Goal: Task Accomplishment & Management: Complete application form

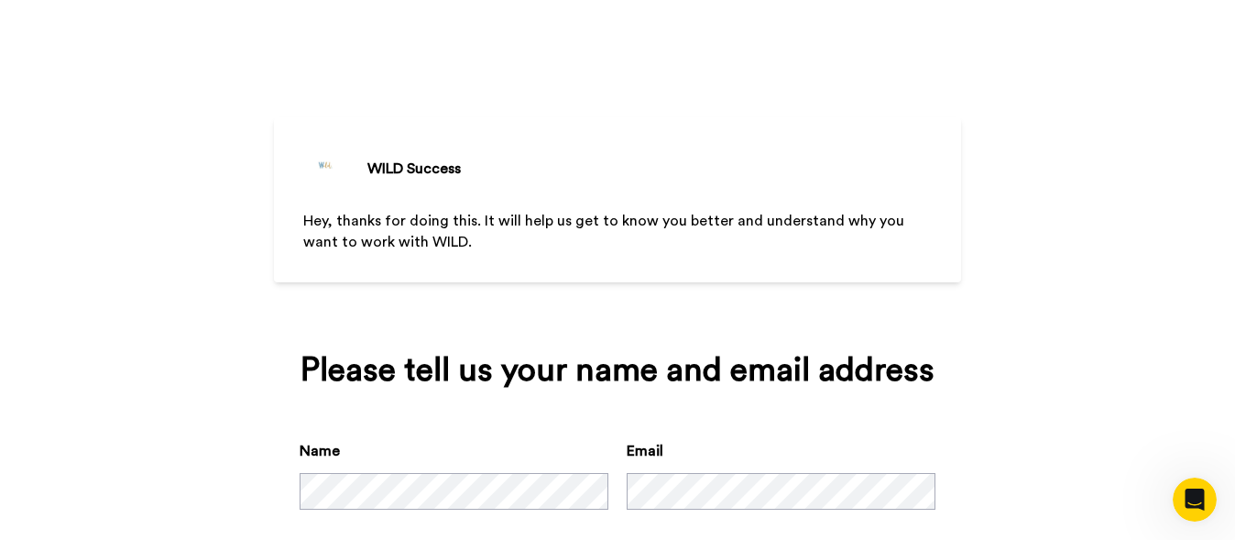
scroll to position [102, 0]
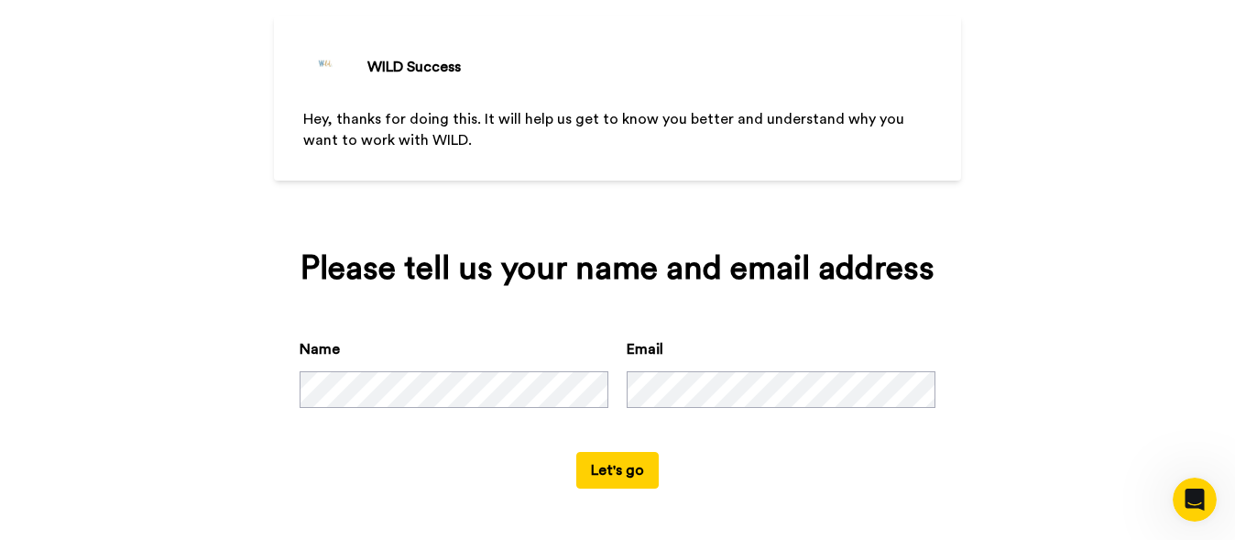
click at [610, 469] on button "Let's go" at bounding box center [617, 470] width 82 height 37
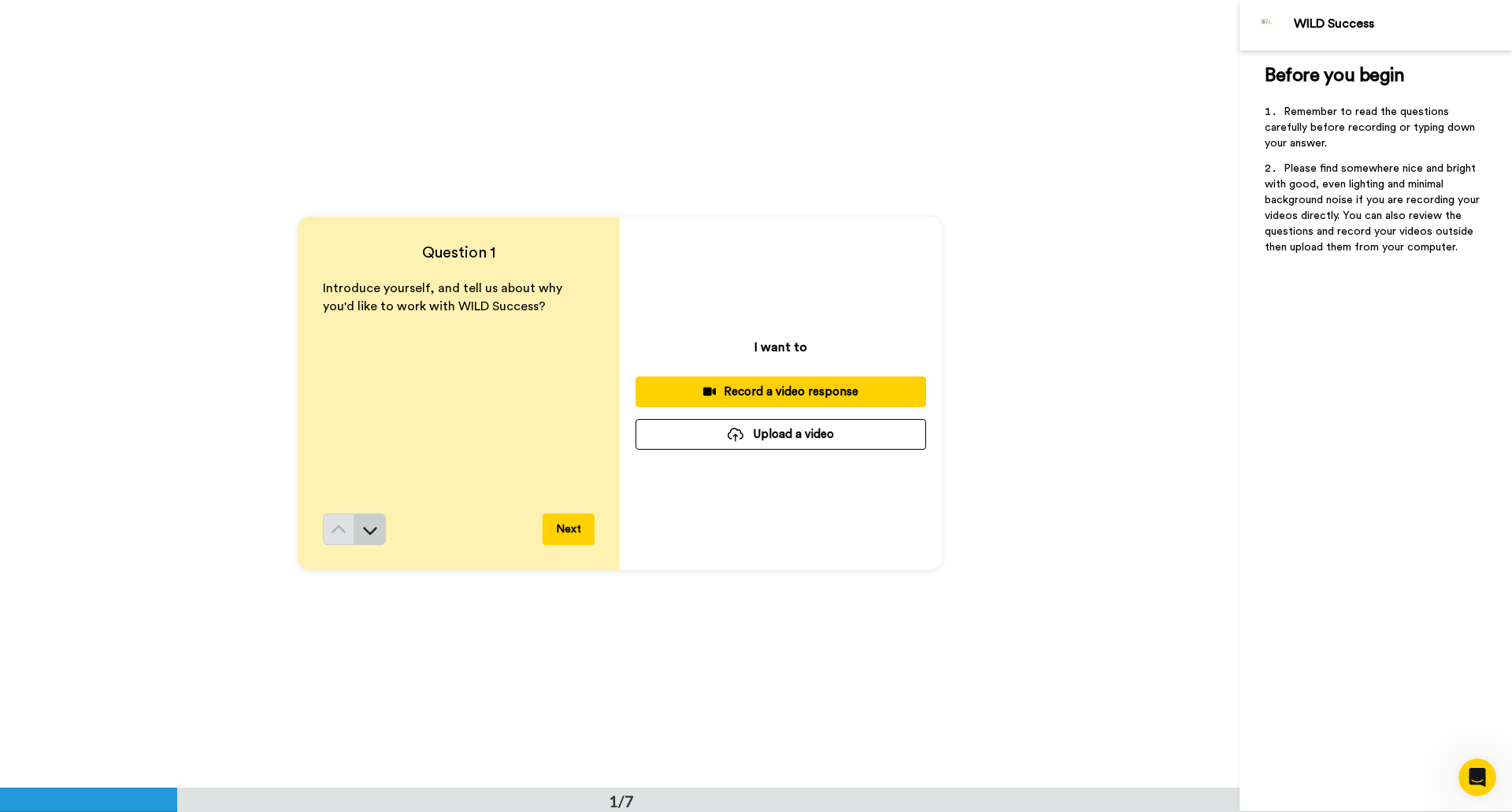
click at [370, 463] on icon at bounding box center [370, 529] width 15 height 15
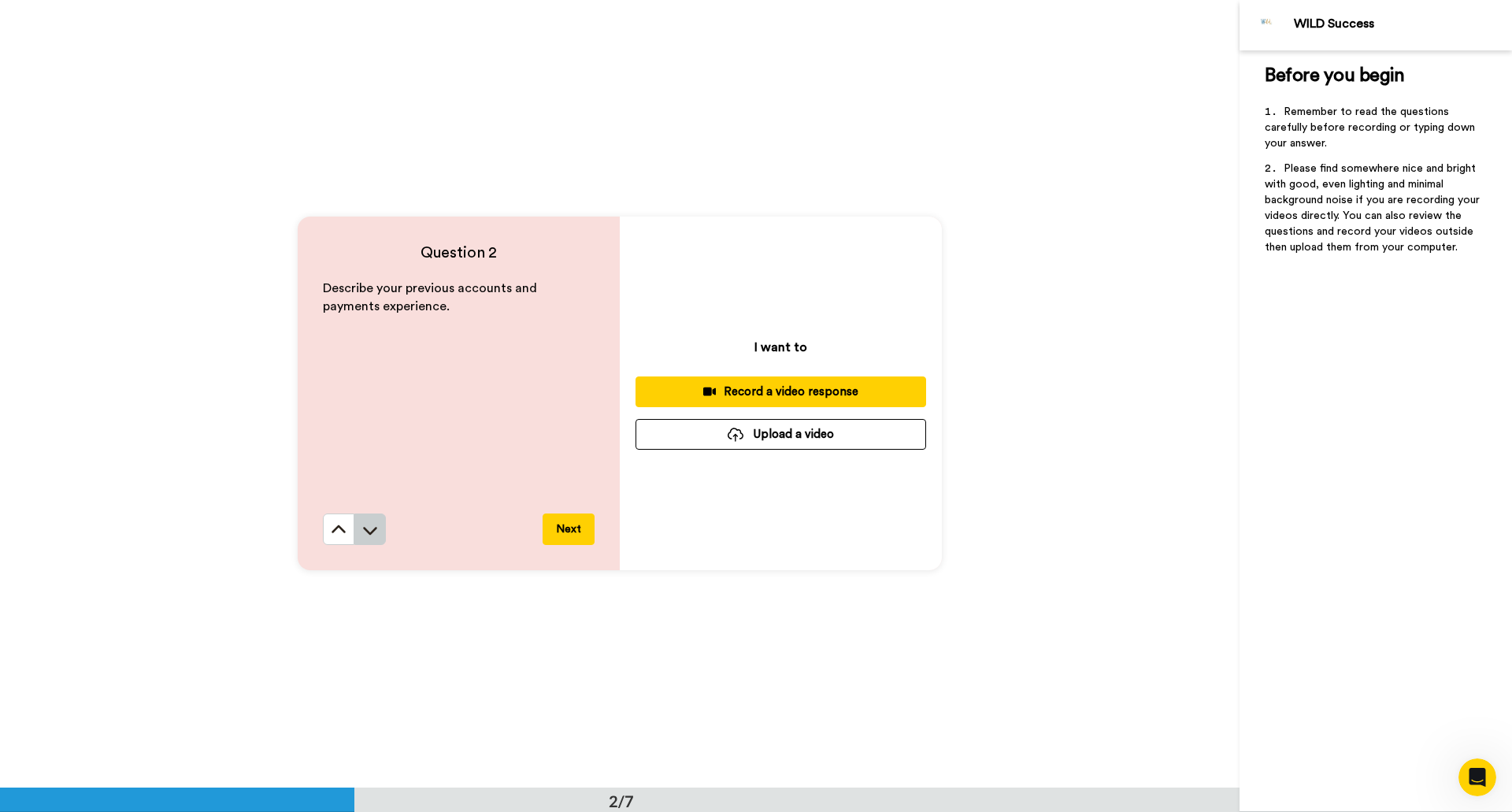
click at [362, 463] on icon at bounding box center [370, 529] width 15 height 15
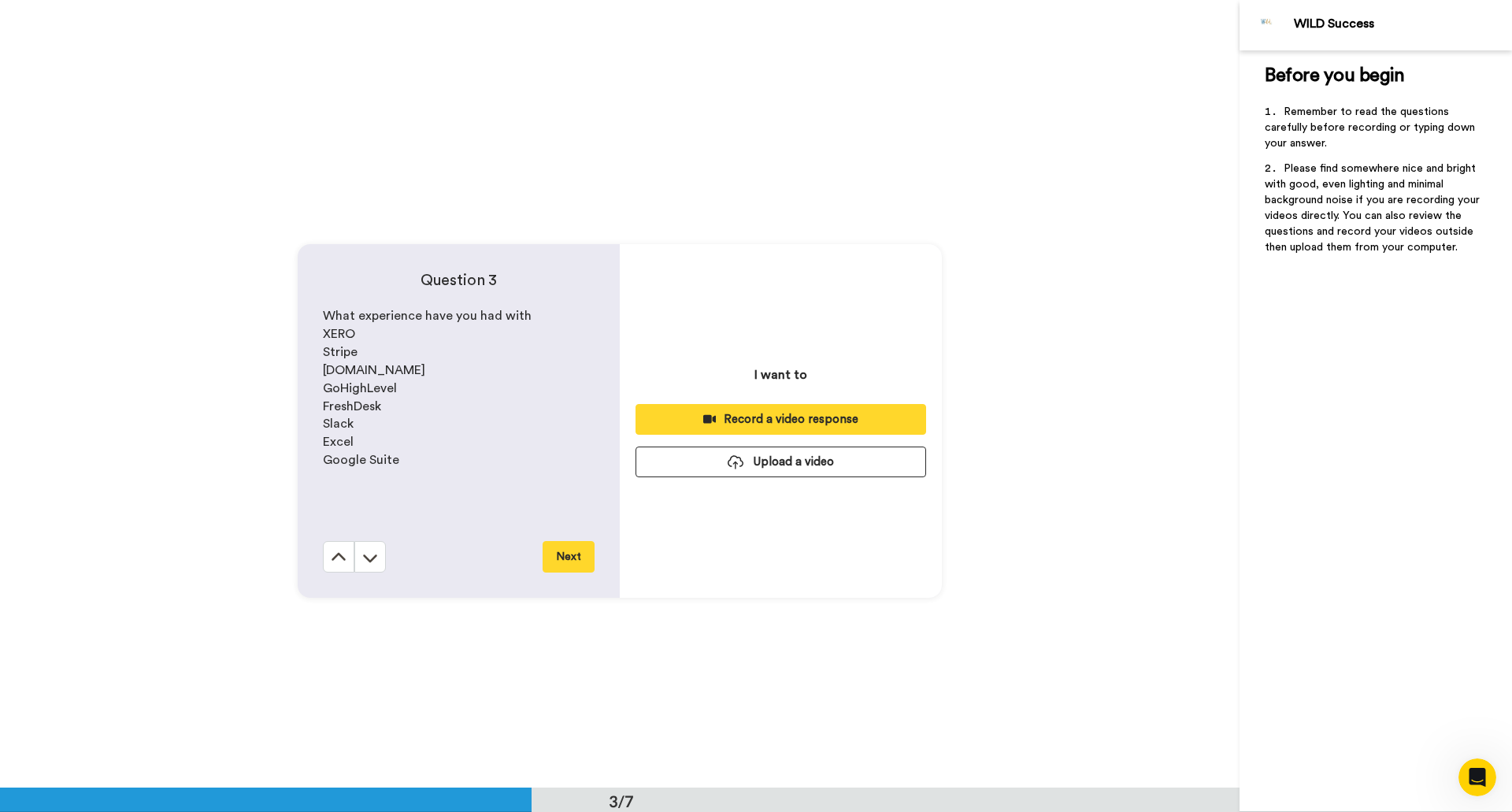
scroll to position [1574, 0]
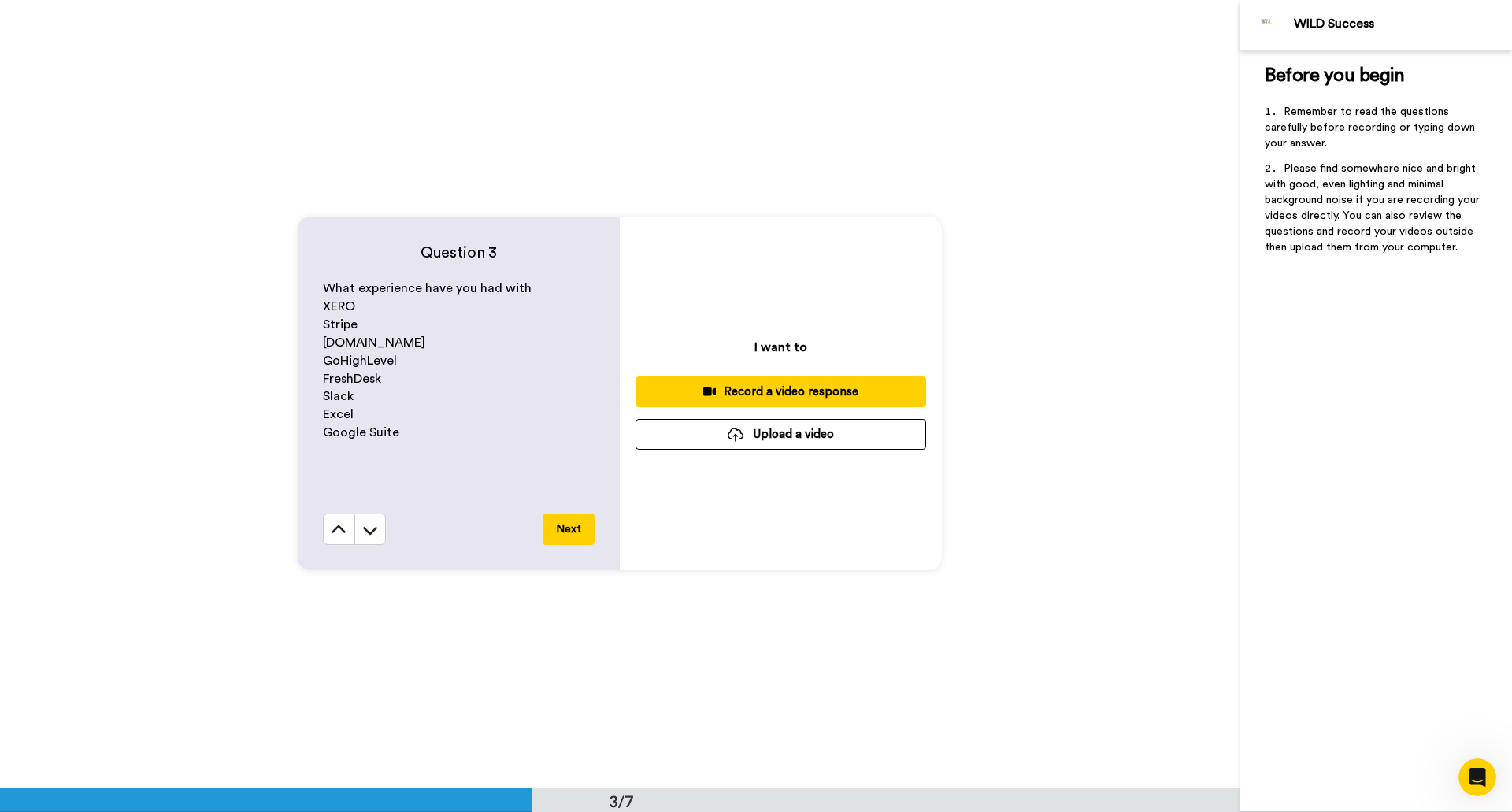
click at [362, 463] on icon at bounding box center [370, 529] width 15 height 15
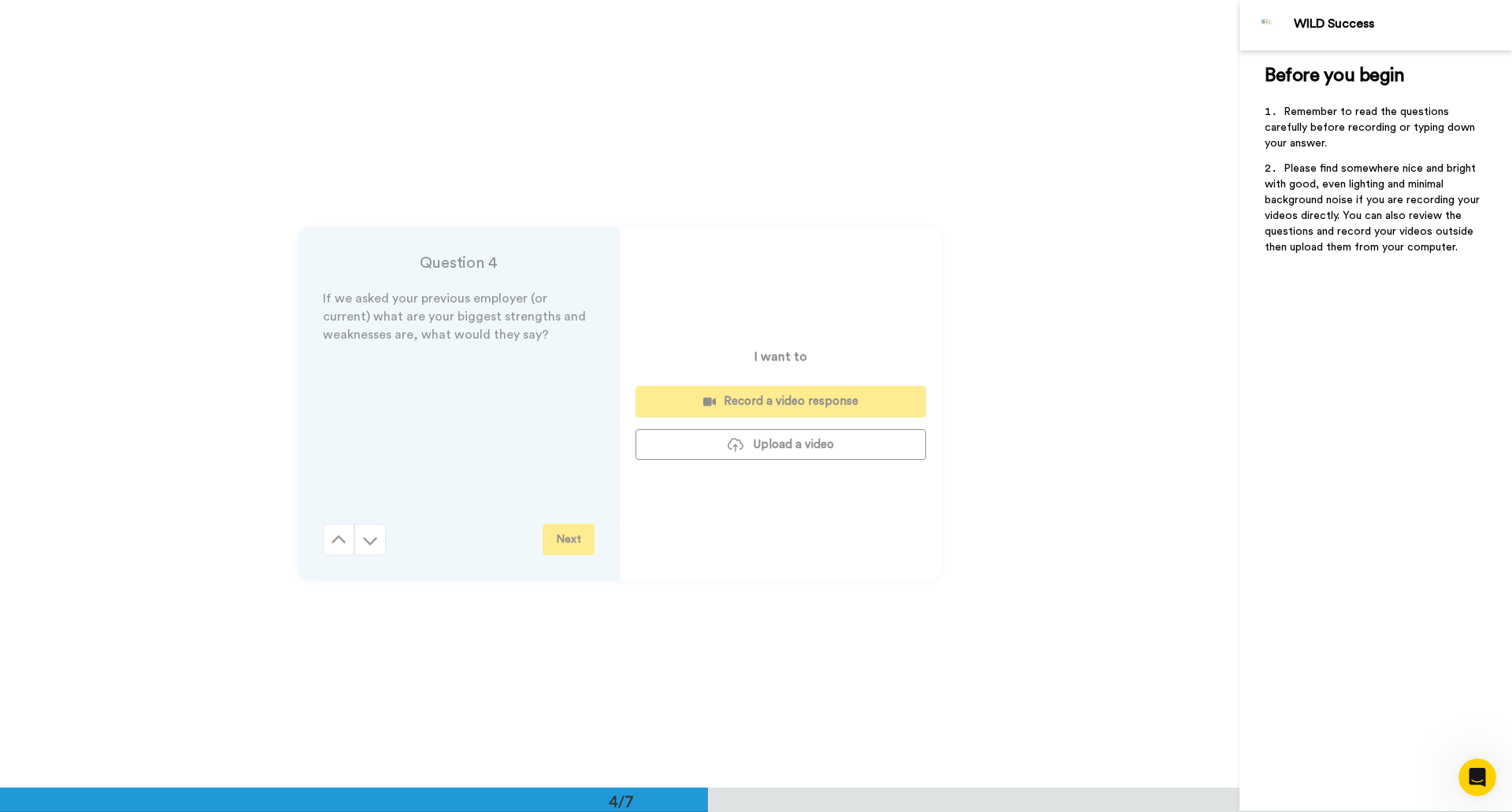
scroll to position [2361, 0]
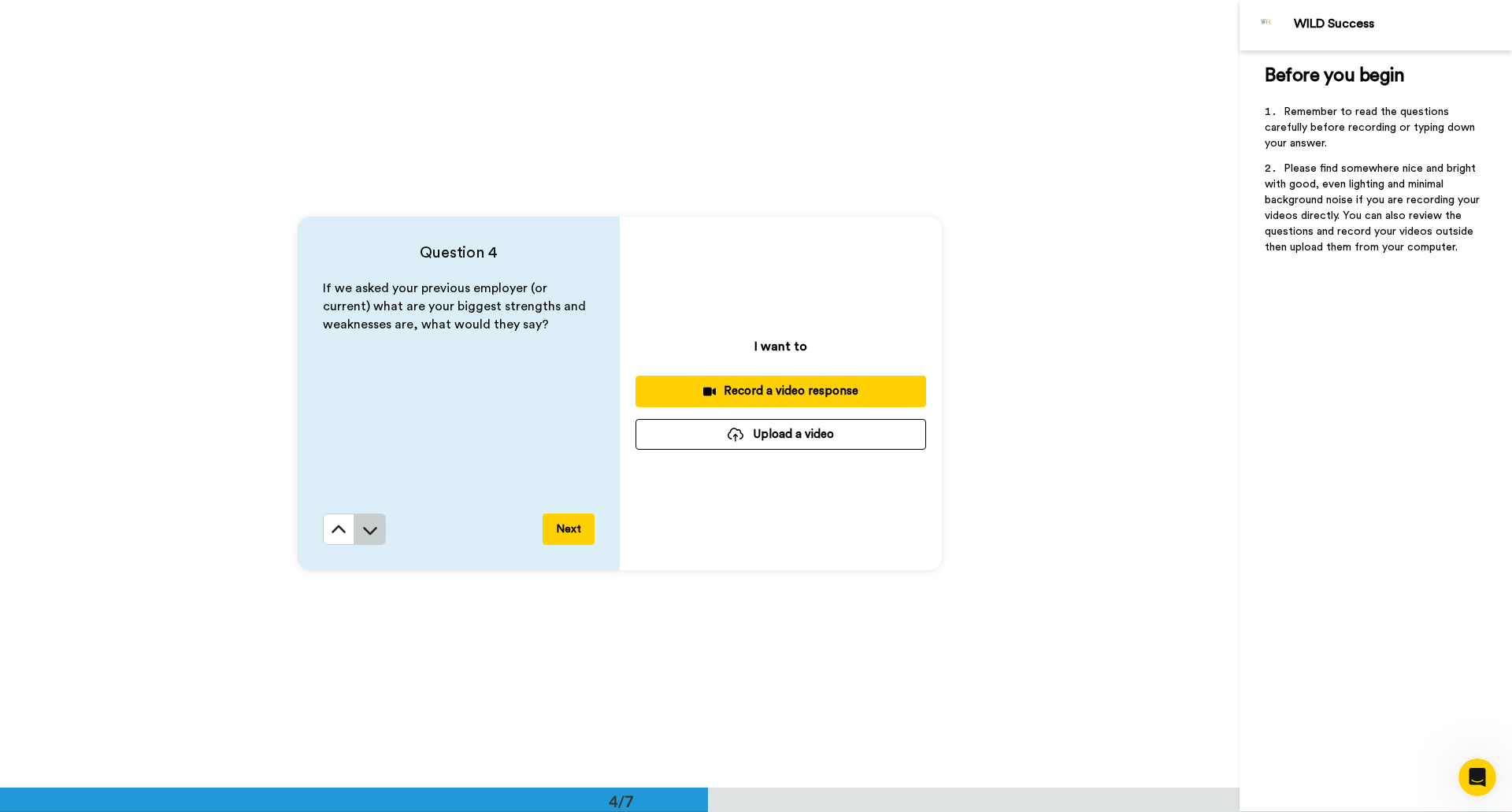
click at [366, 463] on icon at bounding box center [370, 530] width 14 height 8
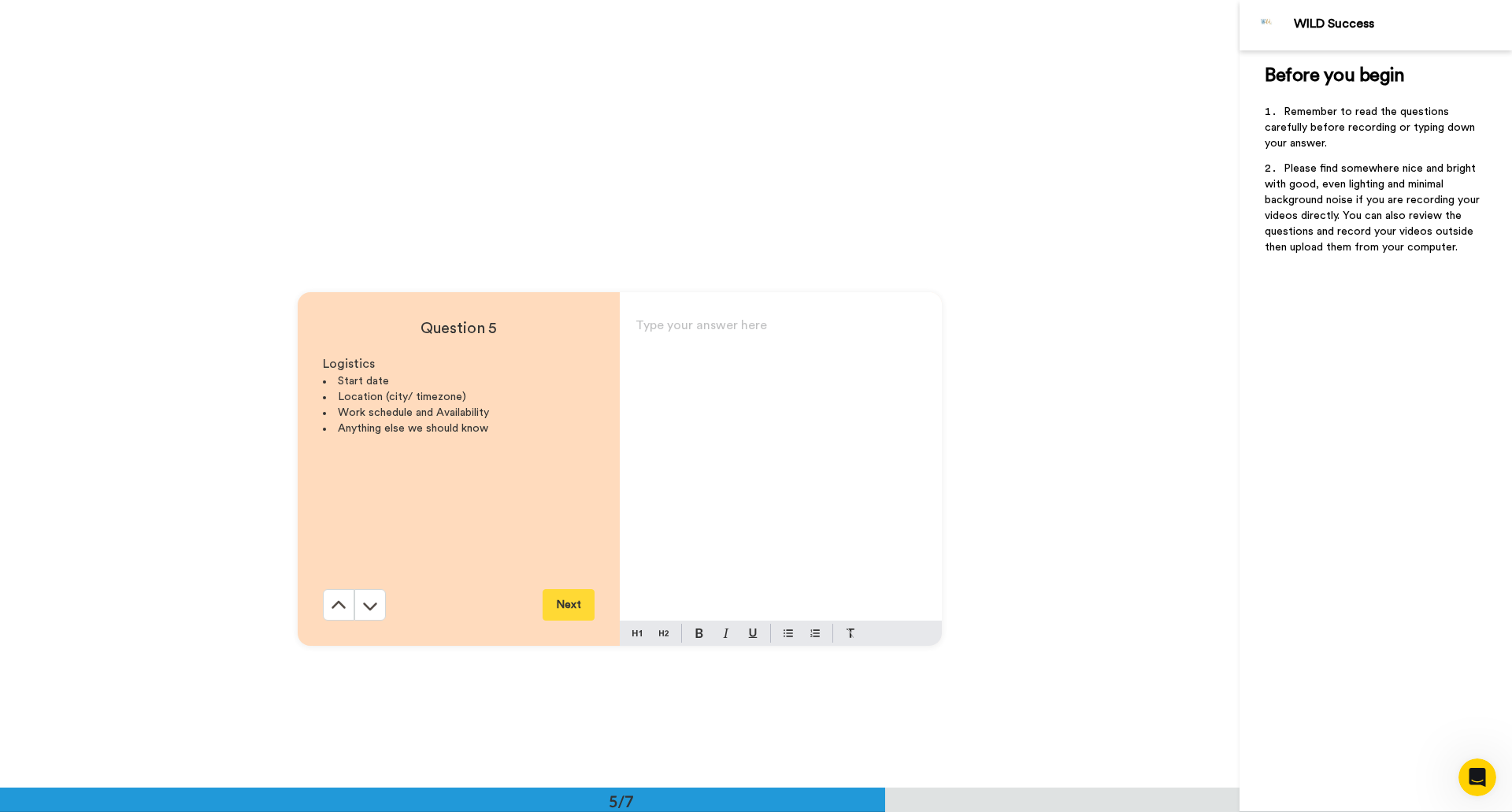
scroll to position [3149, 0]
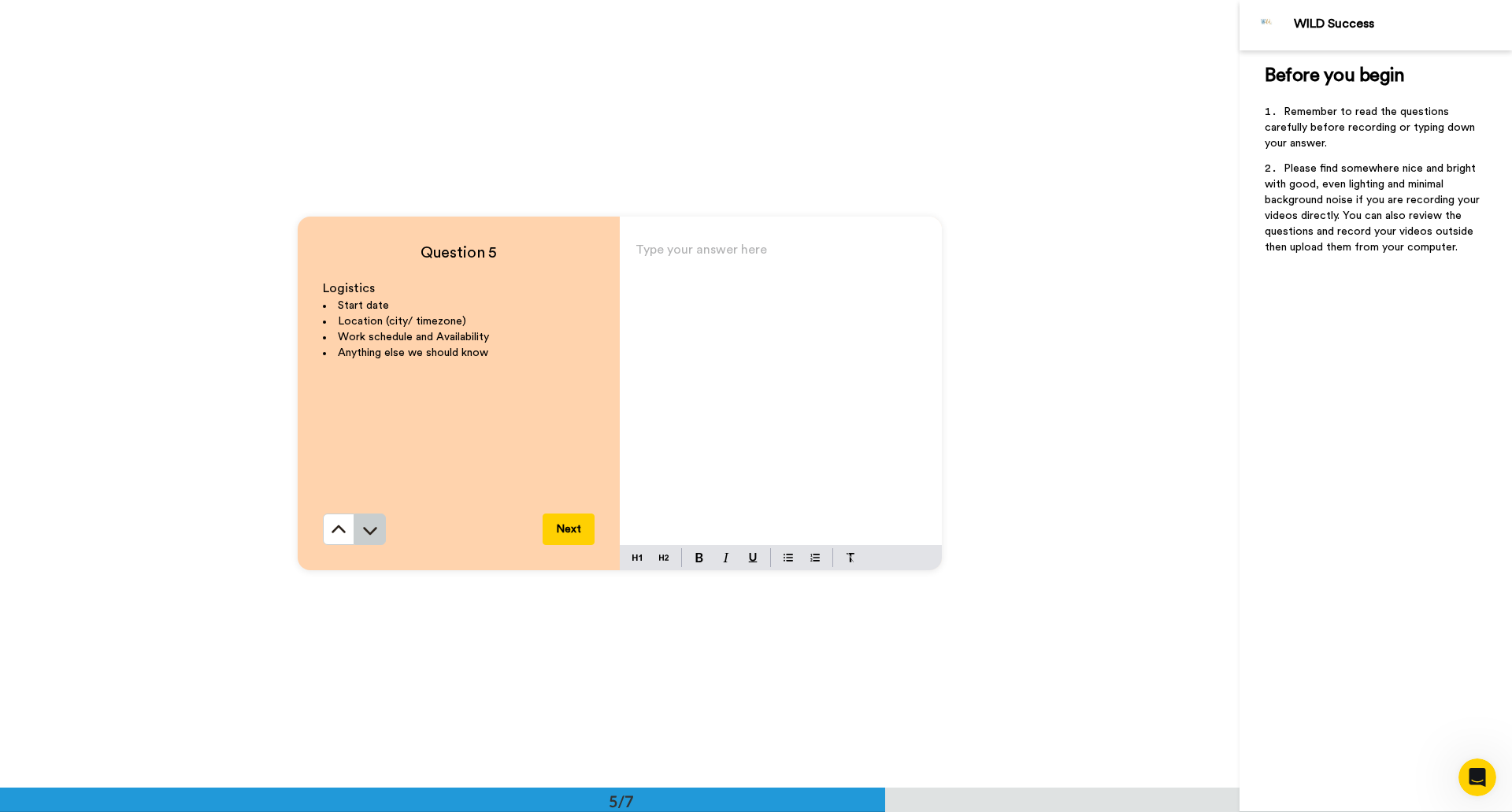
click at [371, 463] on icon at bounding box center [370, 530] width 14 height 8
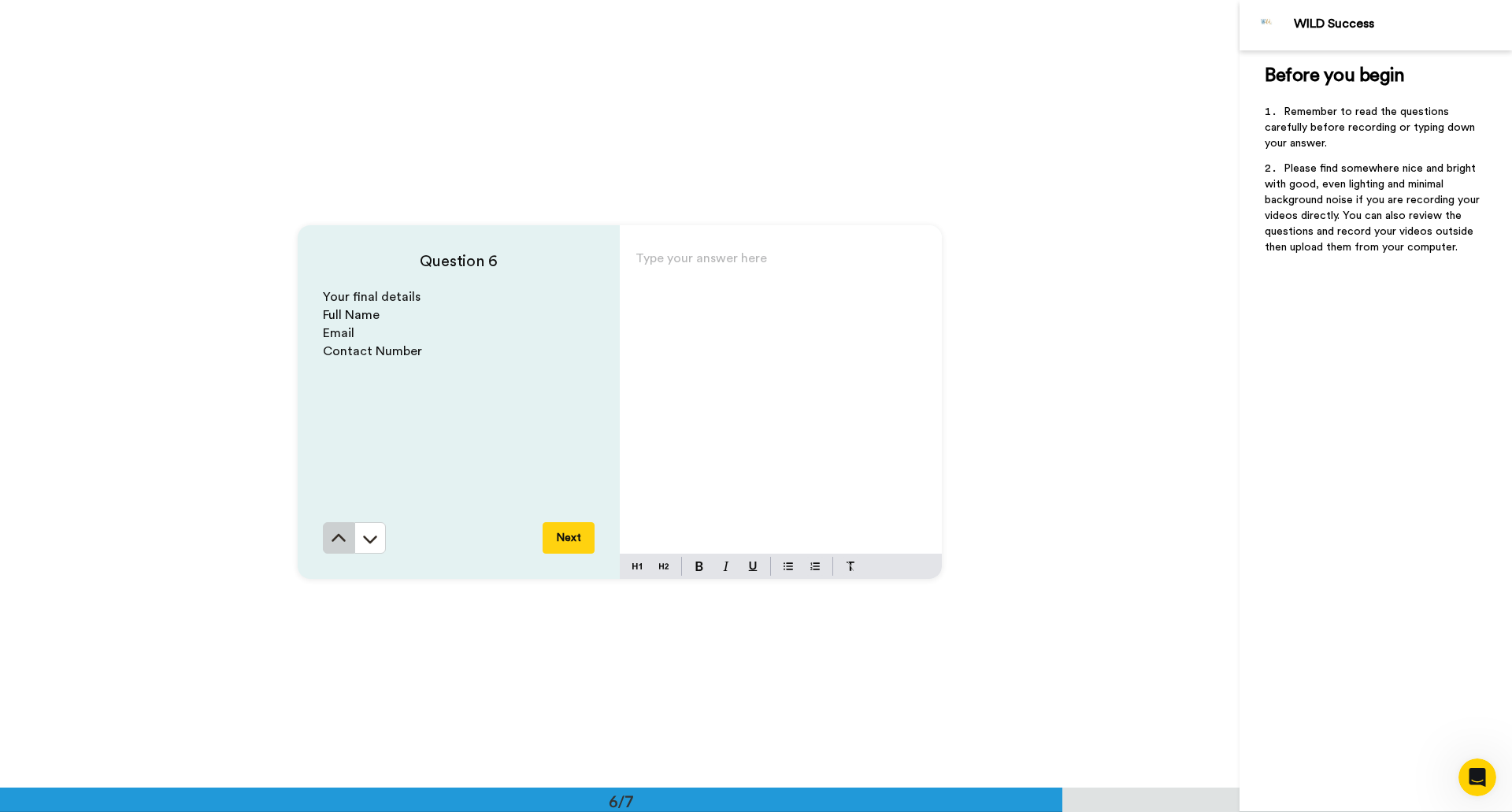
scroll to position [3936, 0]
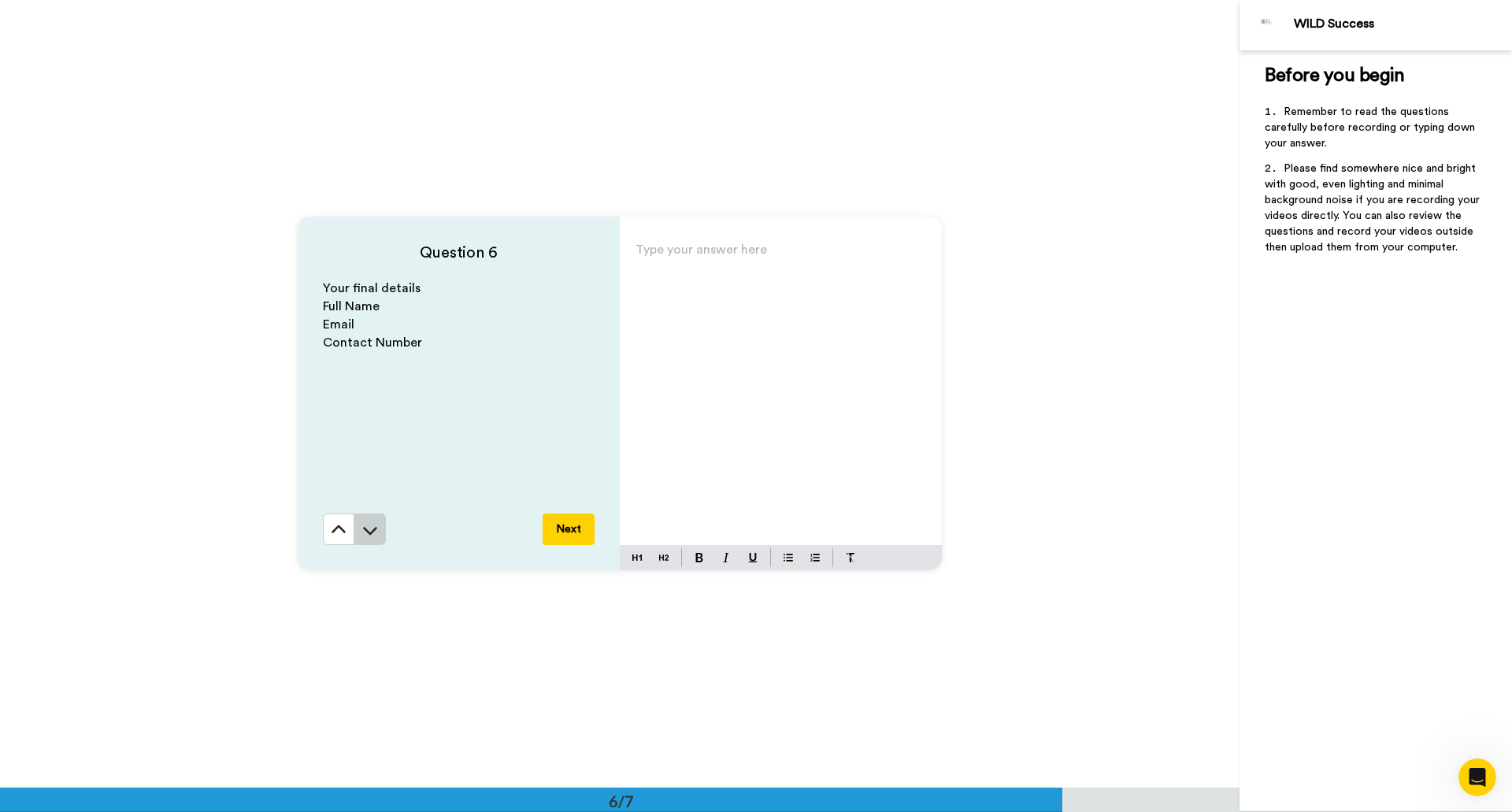
click at [362, 463] on icon at bounding box center [370, 529] width 15 height 15
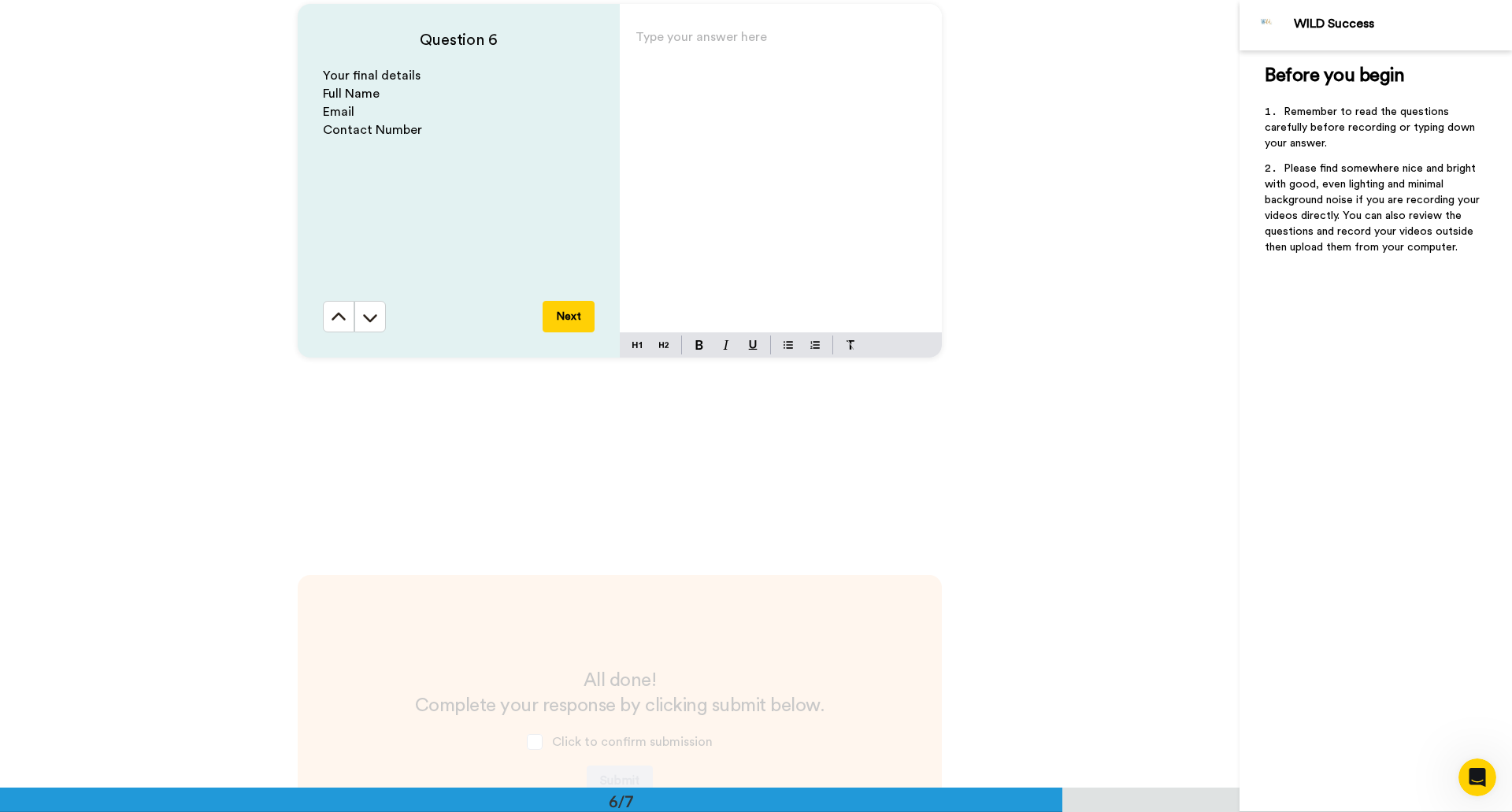
scroll to position [3995, 0]
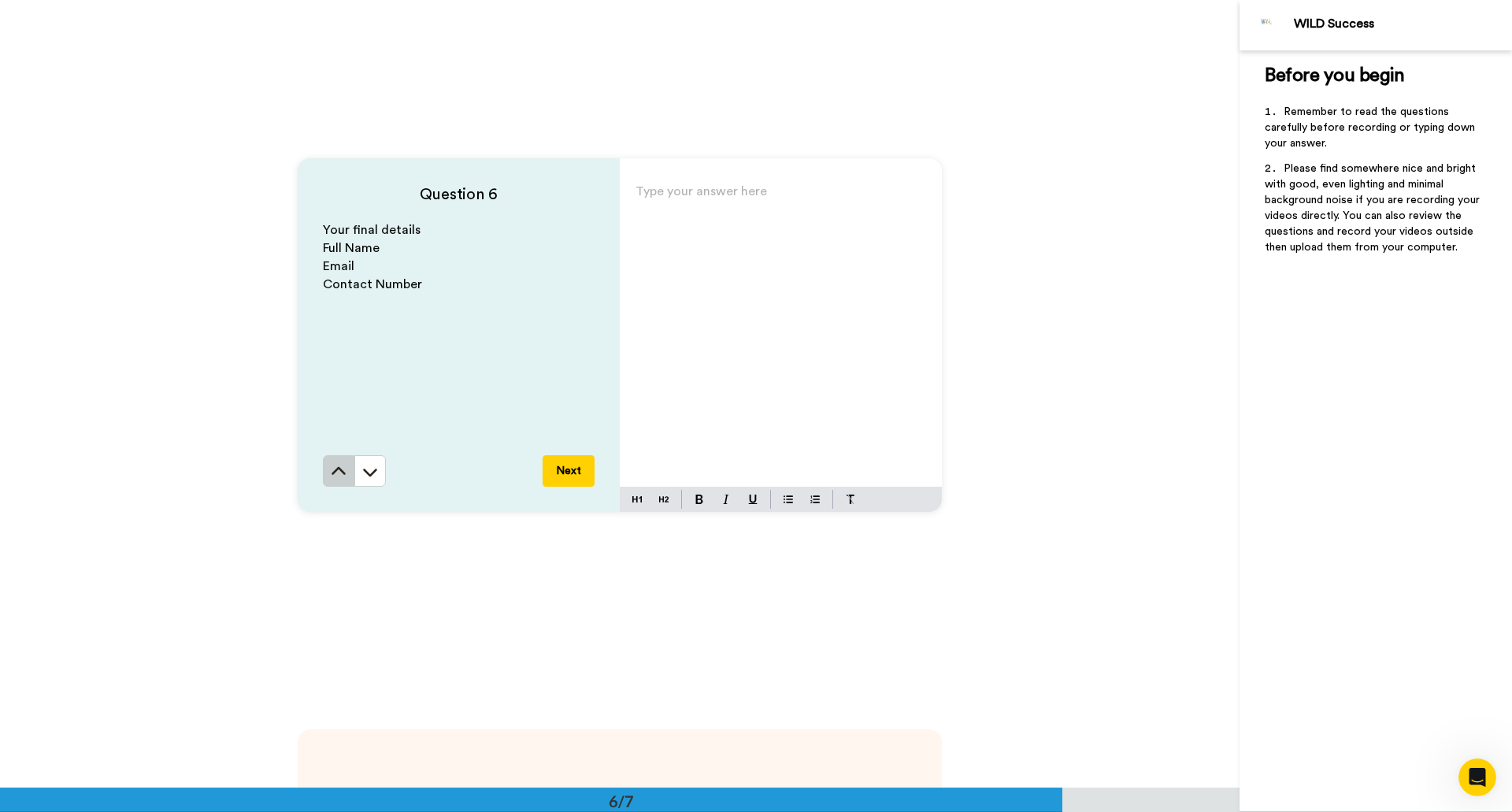
click at [334, 463] on icon at bounding box center [339, 472] width 15 height 15
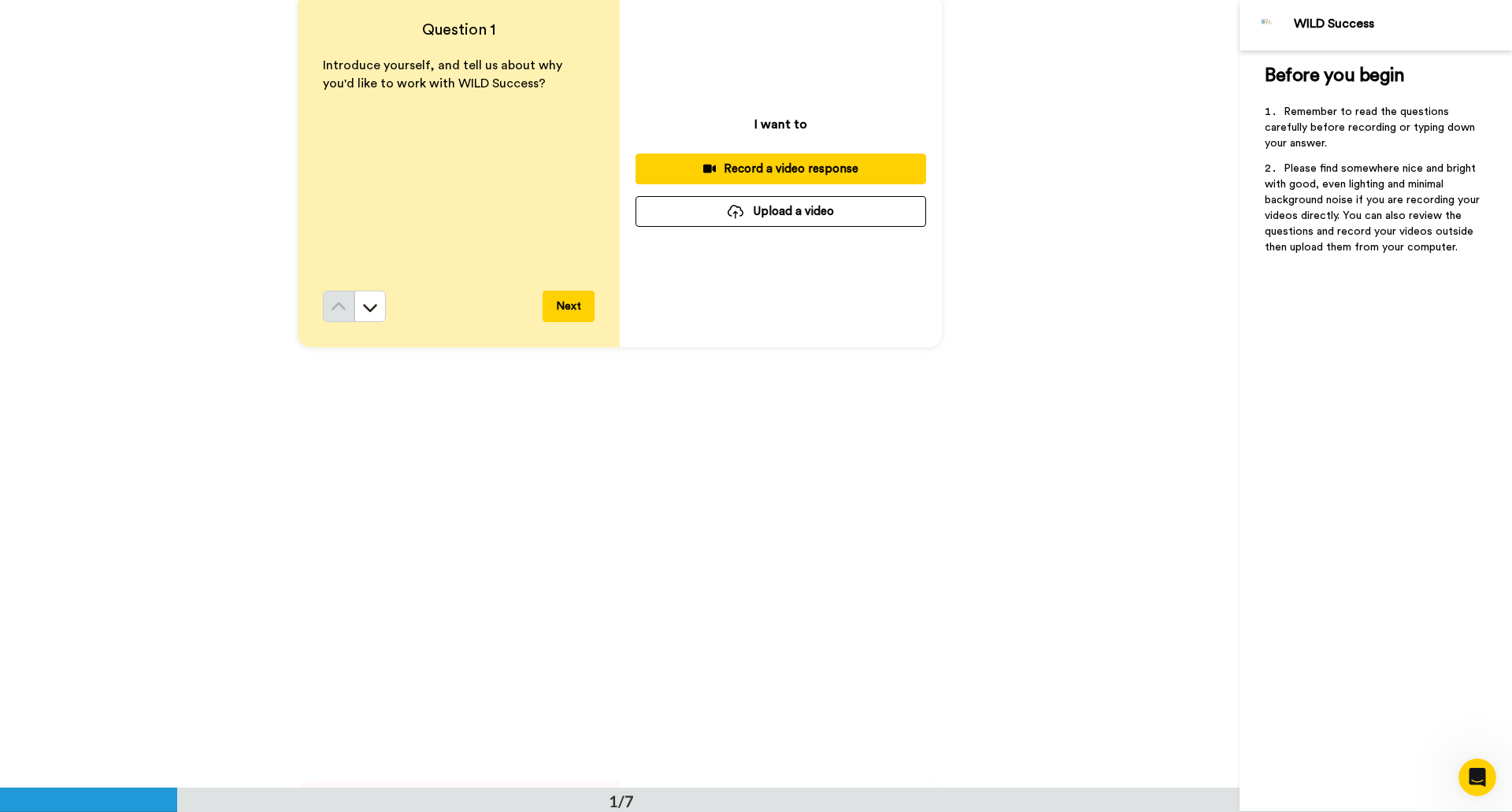
scroll to position [0, 0]
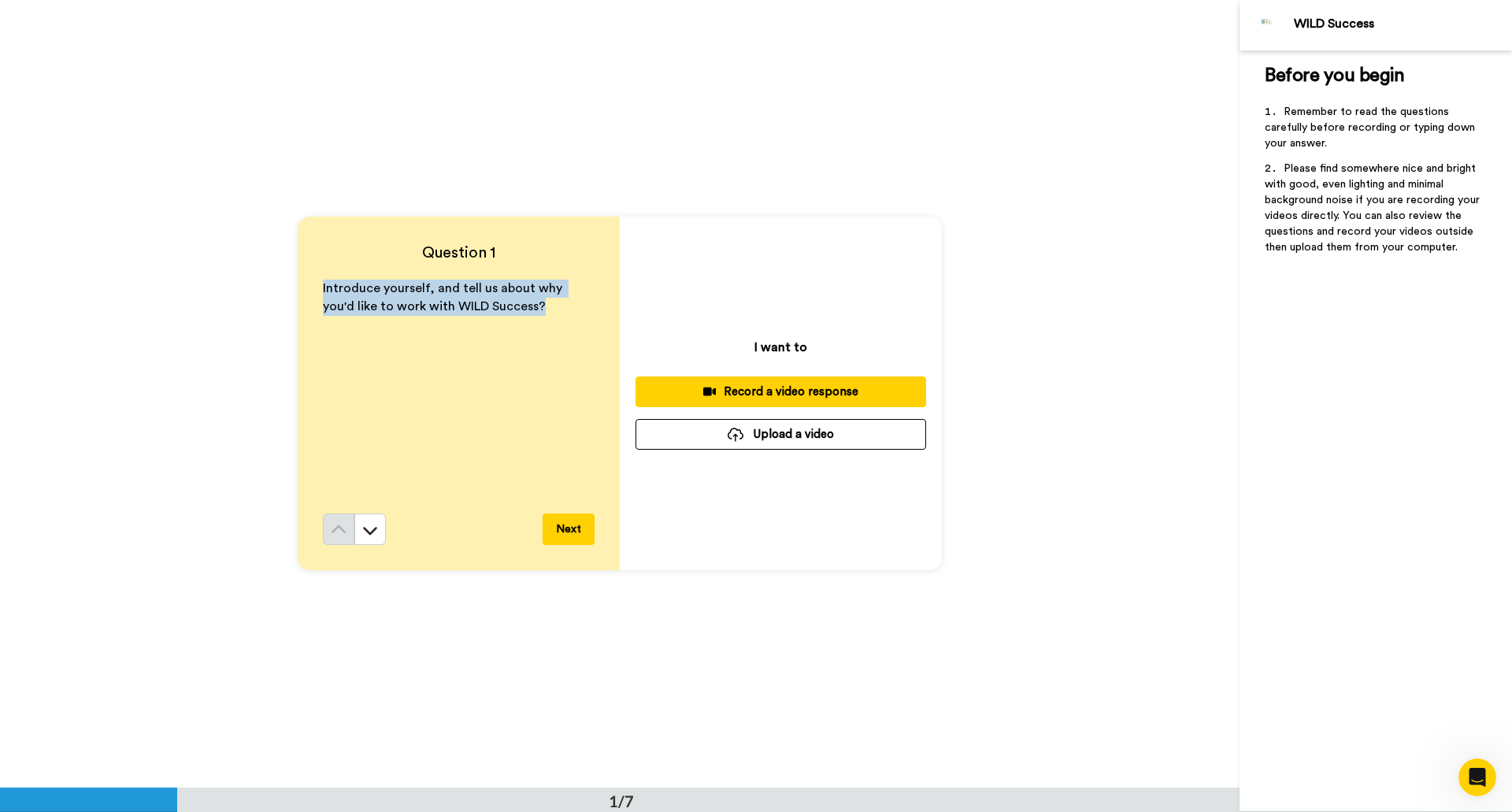
drag, startPoint x: 503, startPoint y: 303, endPoint x: 312, endPoint y: 286, distance: 191.8
click at [312, 286] on div "Question 1 Introduce yourself, and tell us about why you'd like to work with WI…" at bounding box center [458, 393] width 322 height 353
copy span "Introduce yourself, and tell us about why you'd like to work with WILD Success?"
